Goal: Complete application form

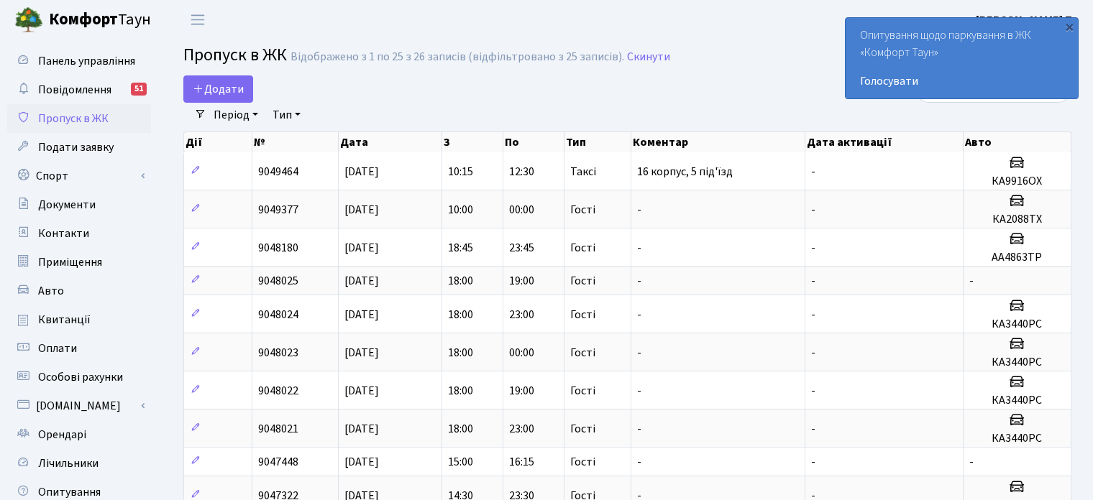
select select "25"
click at [232, 81] on span "Додати" at bounding box center [218, 89] width 51 height 16
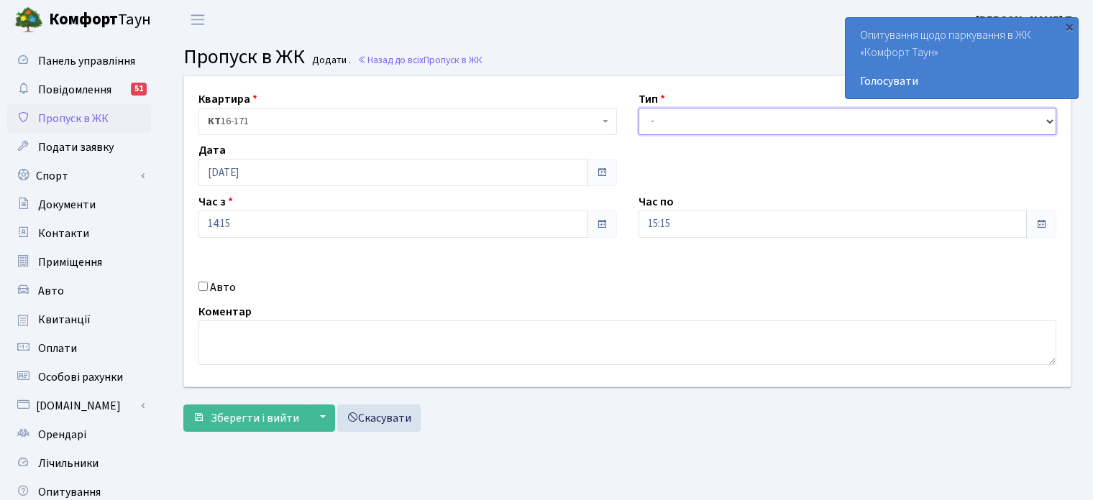
click at [679, 130] on select "- Доставка Таксі Гості Сервіс" at bounding box center [847, 121] width 418 height 27
select select "3"
click at [638, 108] on select "- Доставка Таксі Гості Сервіс" at bounding box center [847, 121] width 418 height 27
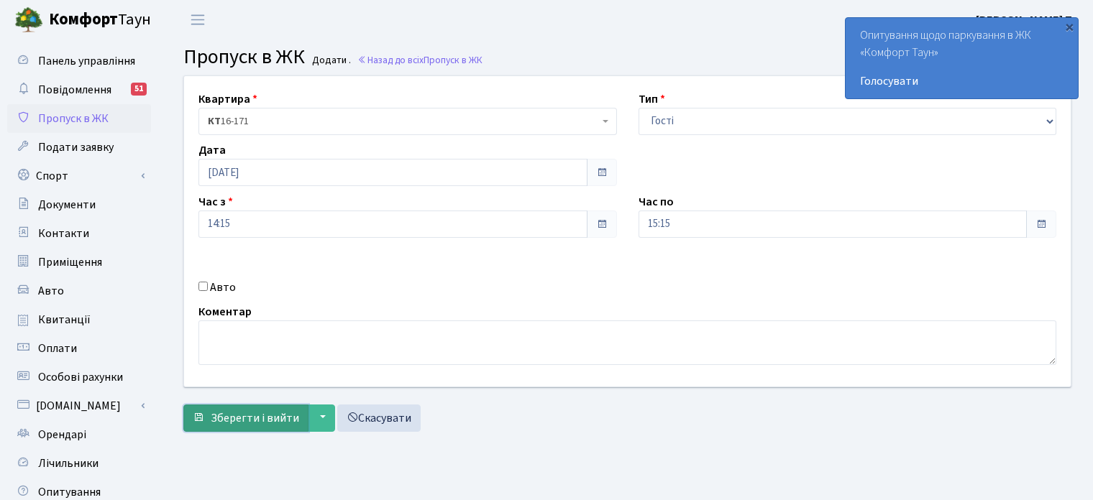
click at [287, 413] on span "Зберегти і вийти" at bounding box center [255, 418] width 88 height 16
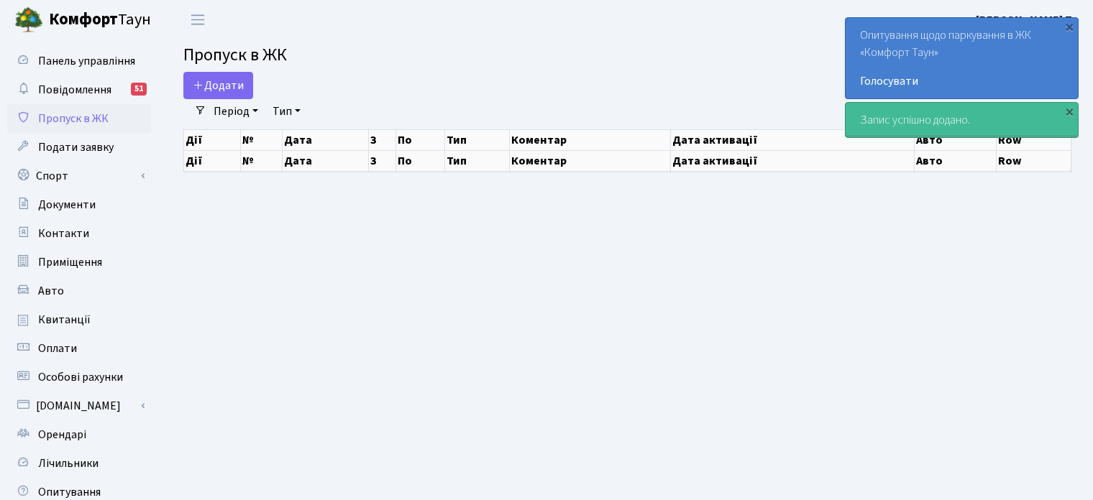
select select "25"
